Goal: Browse casually

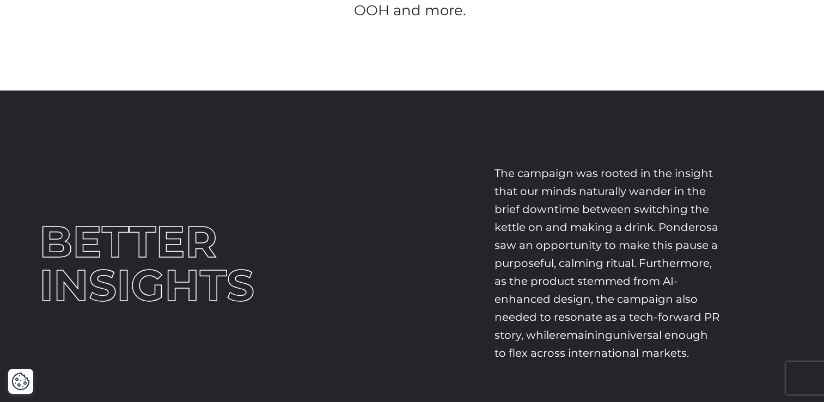
scroll to position [922, 0]
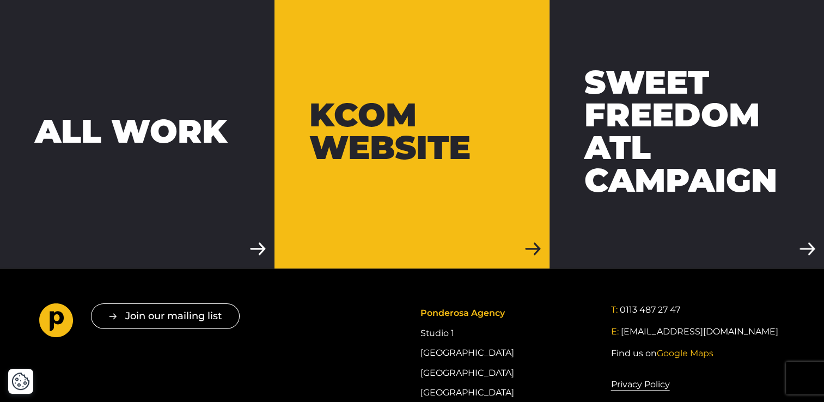
scroll to position [3353, 0]
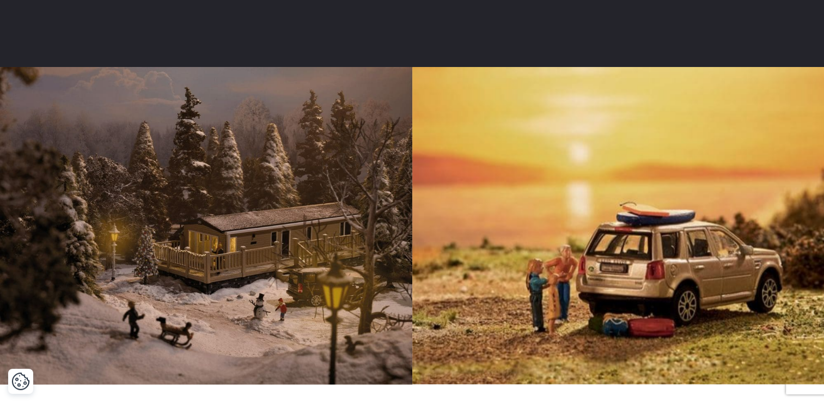
scroll to position [1751, 0]
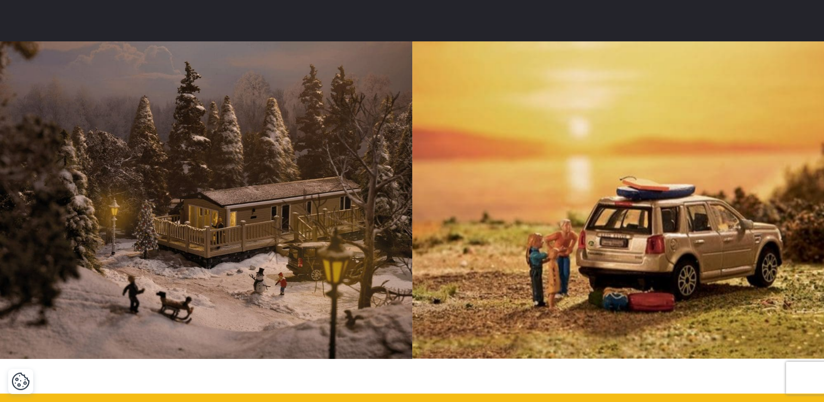
click at [368, 123] on img at bounding box center [206, 199] width 412 height 317
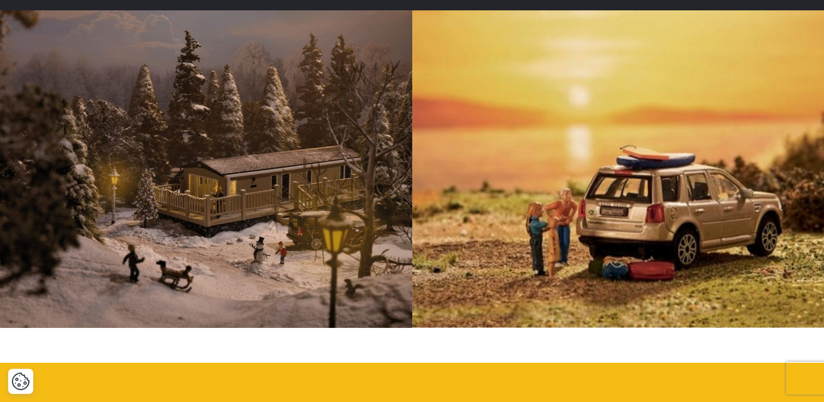
scroll to position [1783, 0]
